Goal: Task Accomplishment & Management: Manage account settings

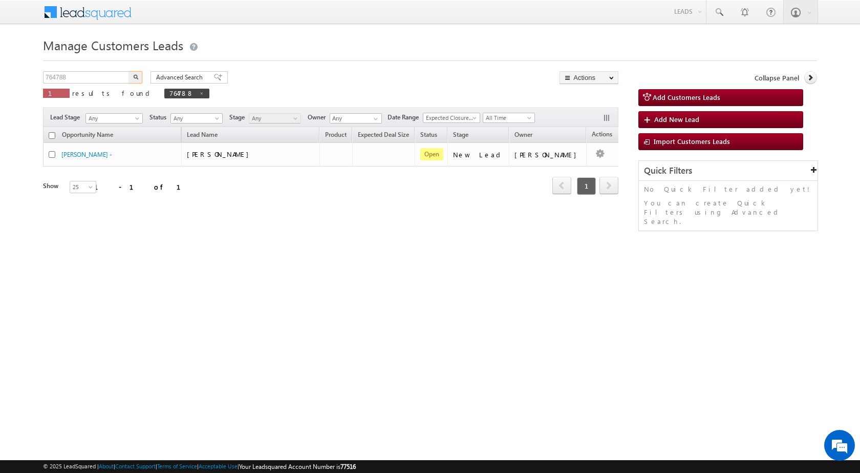
click at [0, 71] on body "Menu [PERSON_NAME] sitar a8@ks erve." at bounding box center [430, 145] width 860 height 290
type input "2"
type input "812276"
click at [129, 71] on button "button" at bounding box center [135, 77] width 13 height 12
click at [71, 76] on input "812276" at bounding box center [87, 77] width 88 height 12
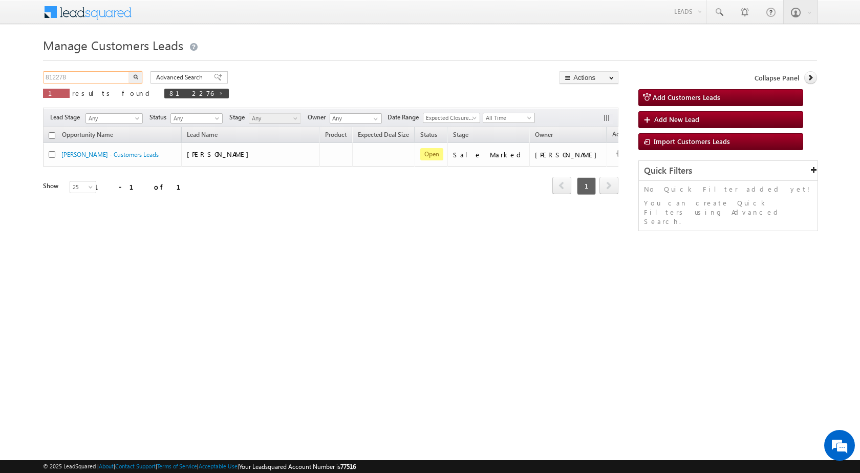
type input "812278"
click at [129, 71] on button "button" at bounding box center [135, 77] width 13 height 12
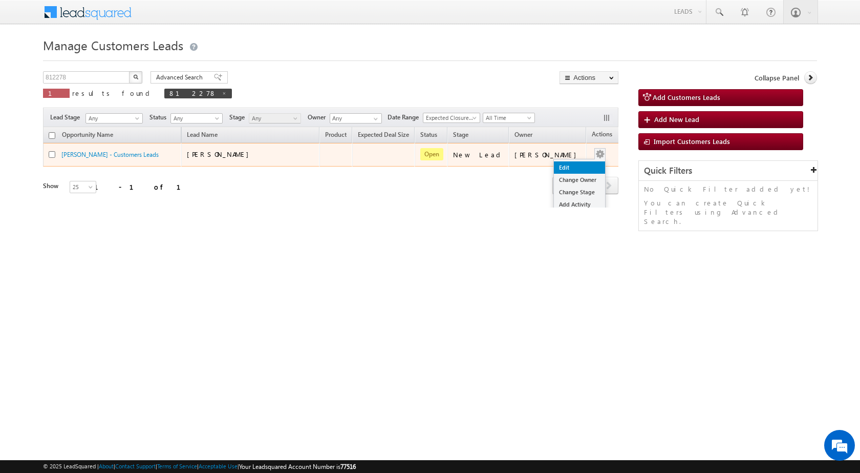
click at [560, 170] on link "Edit" at bounding box center [579, 167] width 51 height 12
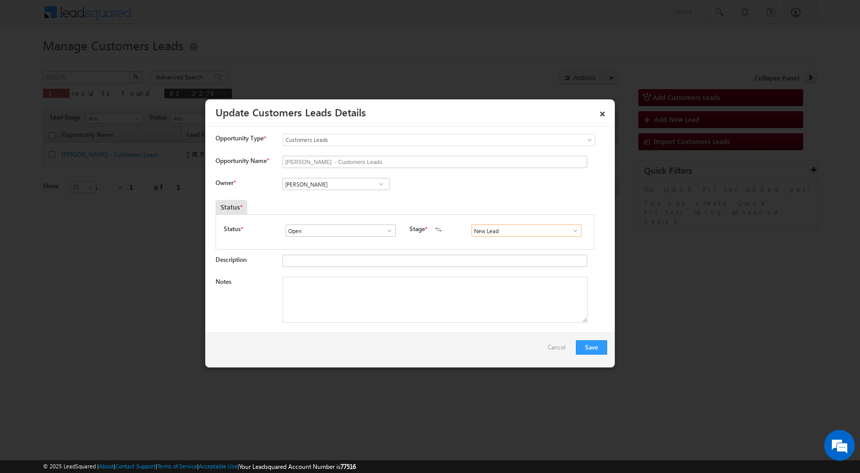
click at [576, 232] on input "New Lead" at bounding box center [527, 230] width 110 height 12
click at [570, 230] on span at bounding box center [575, 230] width 10 height 8
click at [494, 301] on link "Sale Marked" at bounding box center [527, 301] width 110 height 12
type input "Sale Marked"
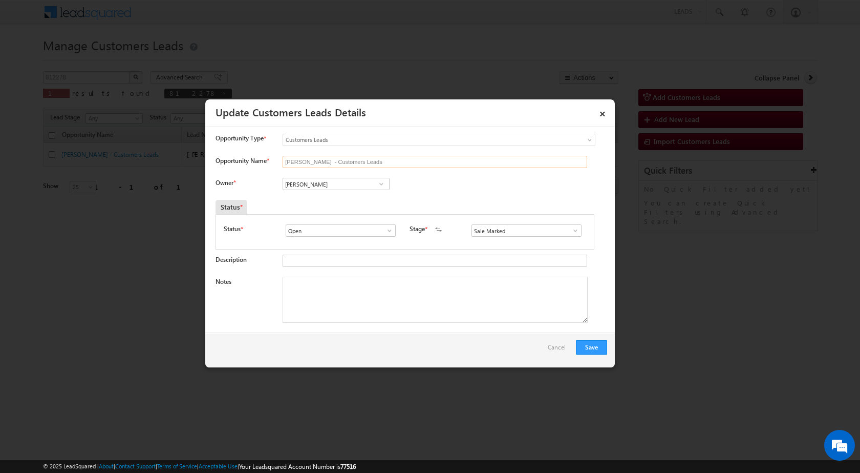
click at [443, 163] on input "[PERSON_NAME] - Customers Leads" at bounding box center [435, 162] width 305 height 12
click at [339, 309] on textarea "Notes" at bounding box center [435, 299] width 305 height 46
paste textarea "812278 - VB_Interested - [PERSON_NAME] - 8826163037 - CONSTRUCTION - NOIDA 2010…"
type textarea "812278 - VB_Interested - [PERSON_NAME] - 8826163037 - CONSTRUCTION - NOIDA 2010…"
click at [447, 184] on div "Owner * Vikas Halwai Vikas Halwai Vikas Halwai" at bounding box center [412, 186] width 392 height 17
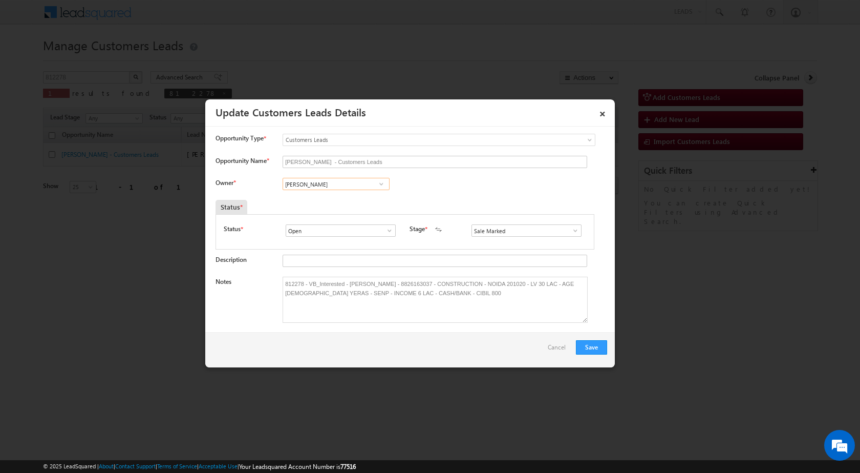
click at [368, 180] on input "[PERSON_NAME]" at bounding box center [336, 184] width 107 height 12
paste input "[EMAIL_ADDRESS][DOMAIN_NAME]"
click at [322, 199] on link "[PERSON_NAME] [EMAIL_ADDRESS][DOMAIN_NAME]" at bounding box center [336, 199] width 107 height 19
type input "[PERSON_NAME]"
click at [459, 187] on div "Owner * Vikas Halwai Vikas Halwai [PERSON_NAME] [PERSON_NAME] [PERSON_NAME] b67…" at bounding box center [412, 186] width 392 height 17
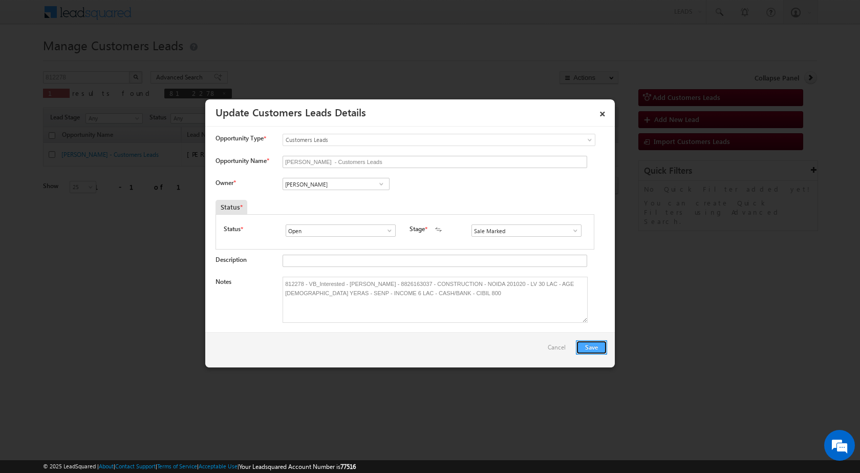
click at [595, 344] on button "Save" at bounding box center [591, 347] width 31 height 14
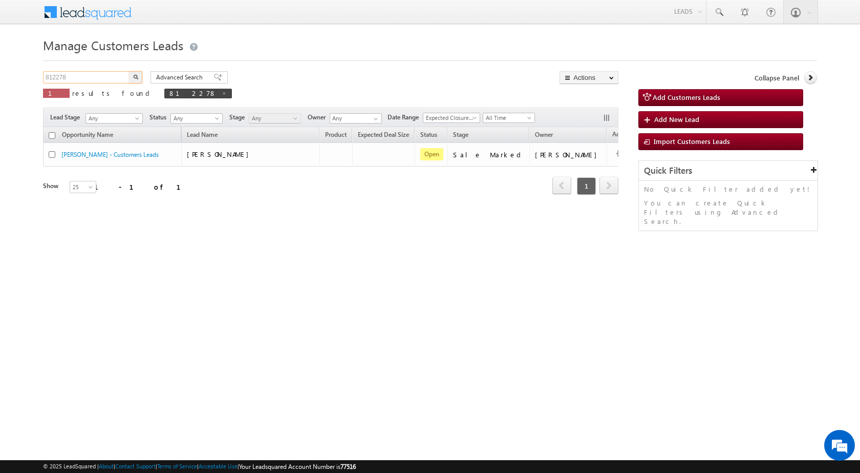
click at [73, 75] on input "812278" at bounding box center [87, 77] width 88 height 12
click at [129, 71] on button "button" at bounding box center [135, 77] width 13 height 12
click at [69, 76] on input "812276" at bounding box center [87, 77] width 88 height 12
type input "812278"
click at [129, 71] on button "button" at bounding box center [135, 77] width 13 height 12
